Goal: Transaction & Acquisition: Purchase product/service

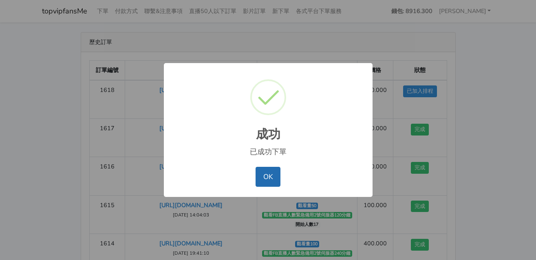
click at [270, 178] on button "OK" at bounding box center [267, 177] width 25 height 20
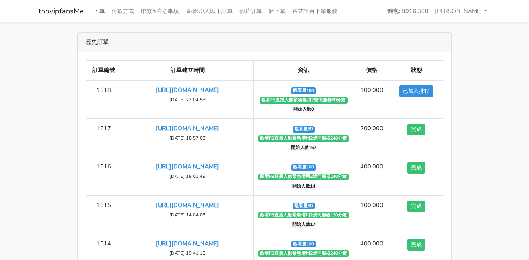
click at [95, 8] on link "下單" at bounding box center [99, 11] width 18 height 16
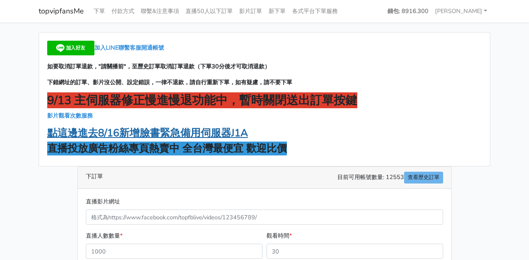
click at [139, 137] on strong "點這邊進去8/16新增臉書緊急備用伺服器J1A" at bounding box center [147, 133] width 201 height 14
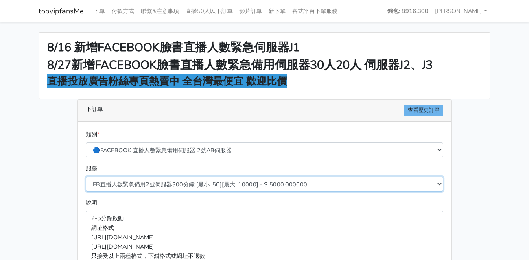
click at [166, 187] on select "FB直播人數緊急備用2號伺服器300分鐘 [最小: 50][最大: 10000] - $ 5000.000000 FB直播人數緊急備用2號伺服器60分鐘 [最…" at bounding box center [265, 184] width 358 height 15
select select "573"
click at [86, 177] on select "FB直播人數緊急備用2號伺服器300分鐘 [最小: 50][最大: 10000] - $ 5000.000000 FB直播人數緊急備用2號伺服器60分鐘 [最…" at bounding box center [265, 184] width 358 height 15
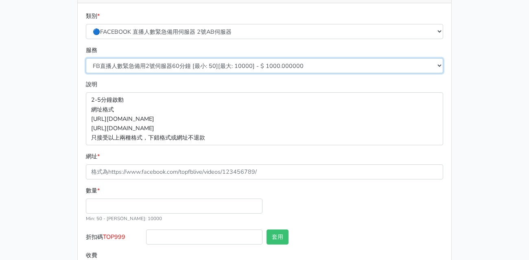
scroll to position [122, 0]
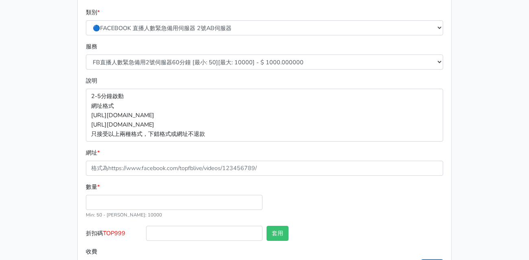
click at [169, 180] on form "類別 * 🔵FACEBOOK 直播人數緊急備用伺服器 2號AB伺服器 🔵FACEBOOK 網軍專用貼文留言 安全保密 🔵9/30 FACEBOOK 直播人數緩…" at bounding box center [265, 134] width 358 height 252
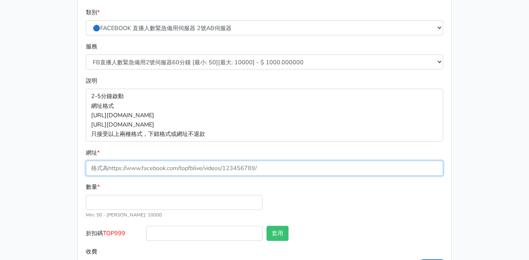
drag, startPoint x: 166, startPoint y: 172, endPoint x: 160, endPoint y: 189, distance: 17.9
click at [166, 172] on input "網址 *" at bounding box center [265, 168] width 358 height 15
paste input "[URL][DOMAIN_NAME]"
type input "[URL][DOMAIN_NAME]"
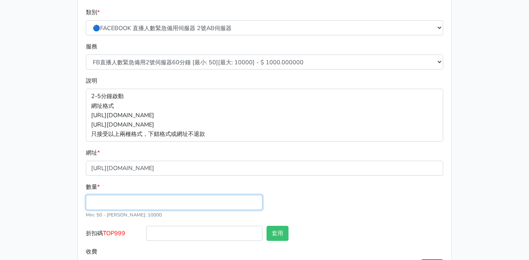
click at [150, 206] on input "數量 *" at bounding box center [174, 202] width 177 height 15
type input "50"
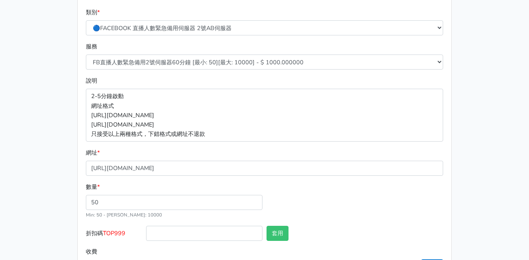
type input "50.000"
click at [109, 228] on label "折扣碼 TOP999" at bounding box center [114, 235] width 60 height 18
click at [146, 228] on input "折扣碼 TOP999" at bounding box center [204, 233] width 116 height 15
click at [112, 231] on span "TOP999" at bounding box center [114, 233] width 22 height 8
click at [146, 231] on input "折扣碼 TOP999" at bounding box center [204, 233] width 116 height 15
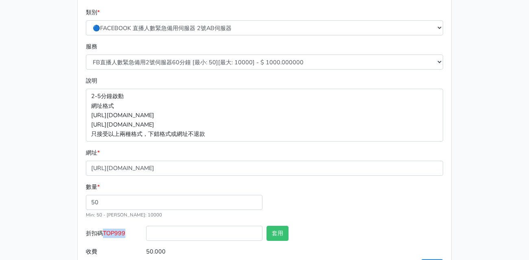
click at [112, 231] on span "TOP999" at bounding box center [114, 233] width 22 height 8
click at [146, 231] on input "折扣碼 TOP999" at bounding box center [204, 233] width 116 height 15
copy span "TOP999"
drag, startPoint x: 168, startPoint y: 235, endPoint x: 219, endPoint y: 235, distance: 51.3
click at [168, 235] on input "折扣碼 TOP999" at bounding box center [204, 233] width 116 height 15
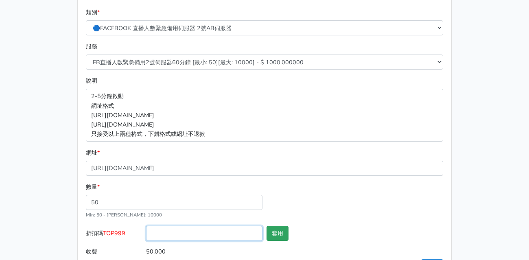
paste input "TOP999"
type input "TOP999"
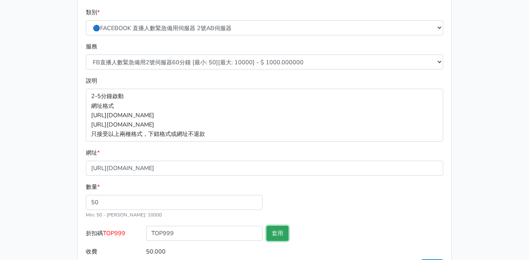
click at [271, 232] on button "套用" at bounding box center [278, 233] width 22 height 15
type input "套用失敗"
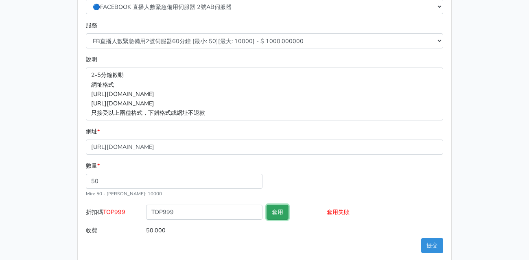
scroll to position [155, 0]
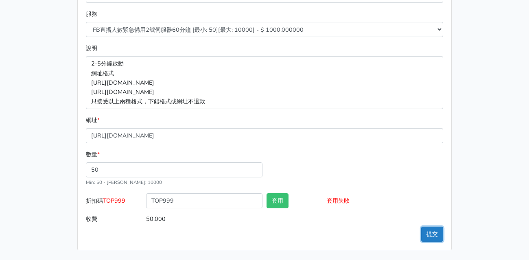
click at [437, 239] on button "提交" at bounding box center [433, 234] width 22 height 15
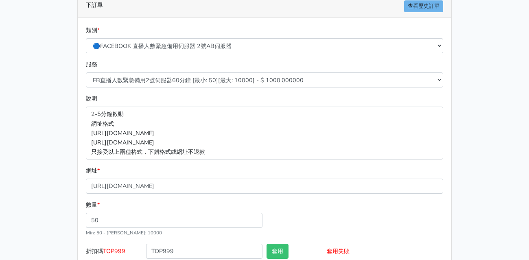
scroll to position [33, 0]
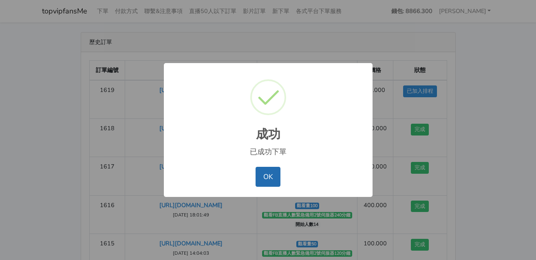
drag, startPoint x: 262, startPoint y: 173, endPoint x: 201, endPoint y: 45, distance: 141.7
click at [262, 173] on button "OK" at bounding box center [267, 177] width 25 height 20
drag, startPoint x: 278, startPoint y: 182, endPoint x: 300, endPoint y: 173, distance: 23.7
click at [277, 182] on button "OK" at bounding box center [267, 177] width 25 height 20
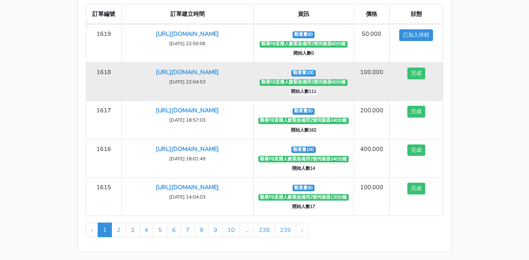
scroll to position [58, 0]
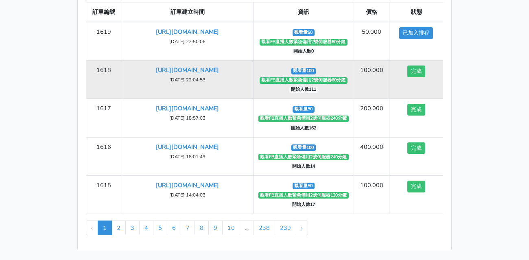
drag, startPoint x: 496, startPoint y: 109, endPoint x: 383, endPoint y: 68, distance: 120.3
click at [496, 109] on div "歷史訂單 訂單編號 訂單建立時間 資訊 價格 狀態 1619 [URL][DOMAIN_NAME] [DATE] 22:50:06 觀看量50 1" at bounding box center [265, 112] width 464 height 277
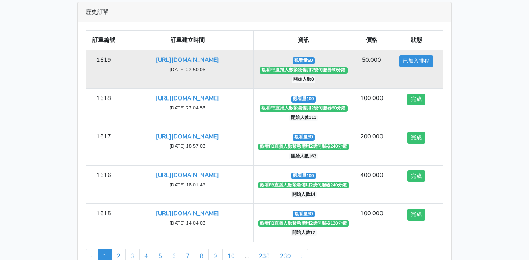
scroll to position [0, 0]
